Goal: Information Seeking & Learning: Learn about a topic

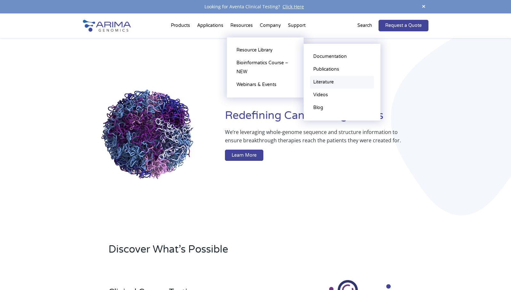
click at [331, 84] on link "Literature" at bounding box center [342, 82] width 64 height 13
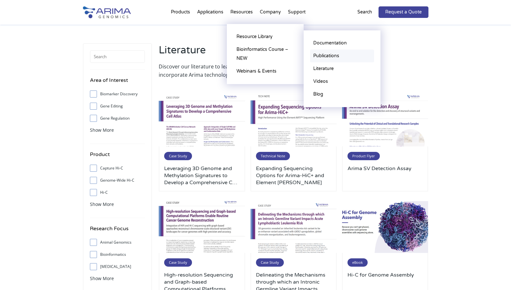
click at [331, 57] on link "Publications" at bounding box center [342, 56] width 64 height 13
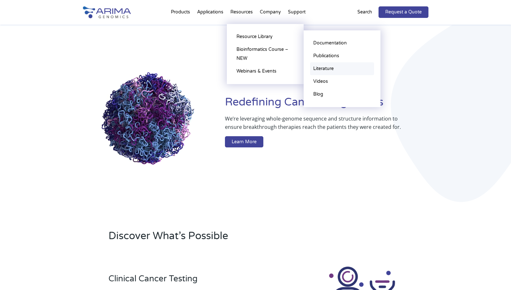
click at [329, 69] on link "Literature" at bounding box center [342, 68] width 64 height 13
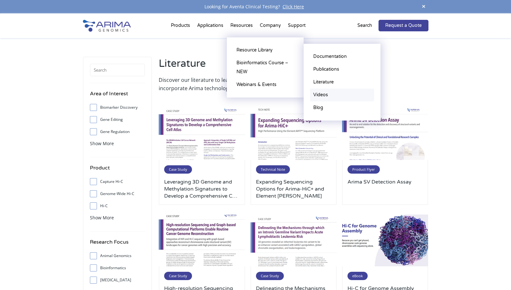
click at [324, 94] on link "Videos" at bounding box center [342, 95] width 64 height 13
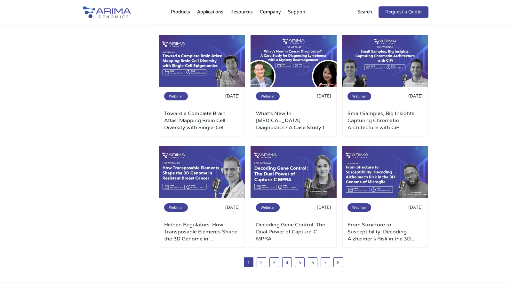
scroll to position [384, 0]
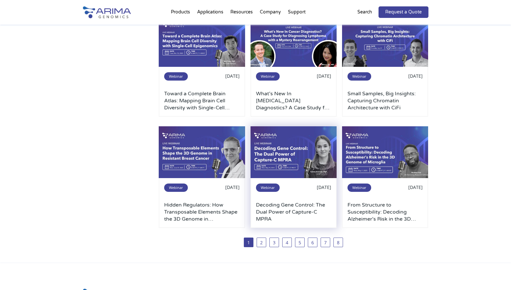
click at [280, 145] on img at bounding box center [294, 152] width 86 height 52
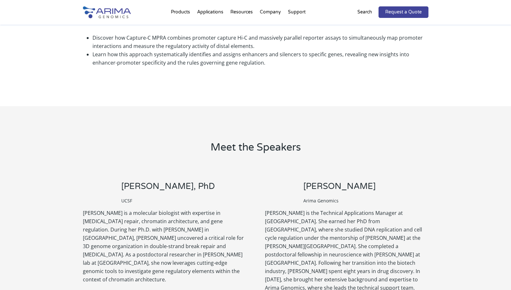
scroll to position [410, 0]
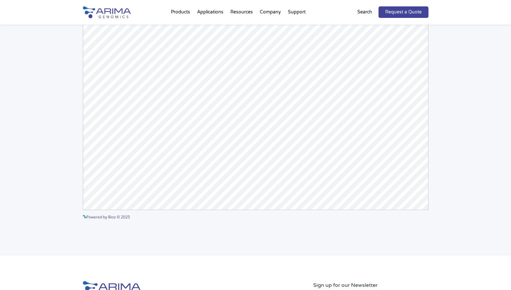
scroll to position [97, 0]
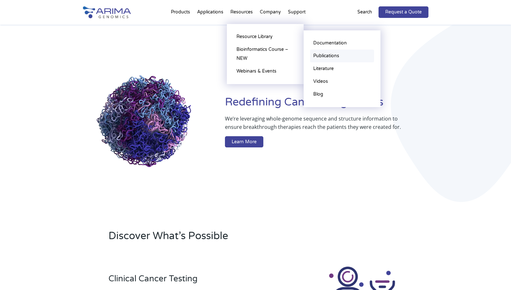
click at [328, 58] on link "Publications" at bounding box center [342, 56] width 64 height 13
